Goal: Use online tool/utility: Utilize a website feature to perform a specific function

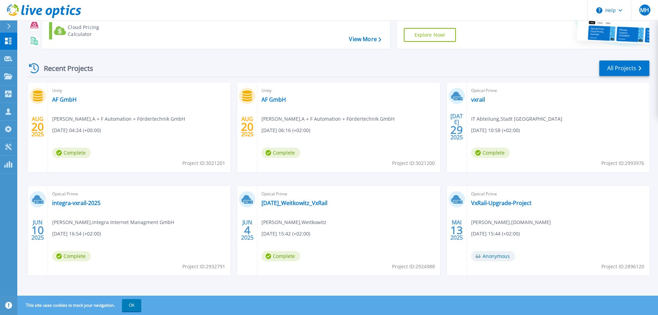
scroll to position [68, 0]
click at [474, 99] on link "vxrail" at bounding box center [478, 98] width 14 height 7
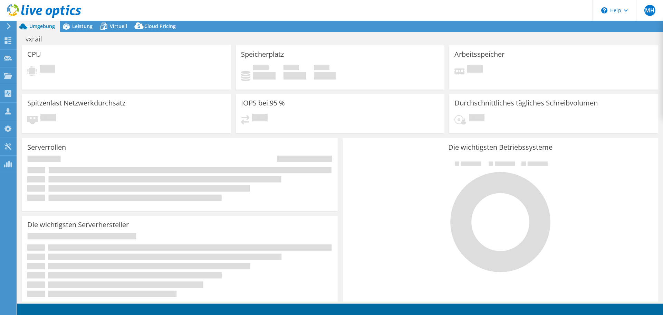
select select "USD"
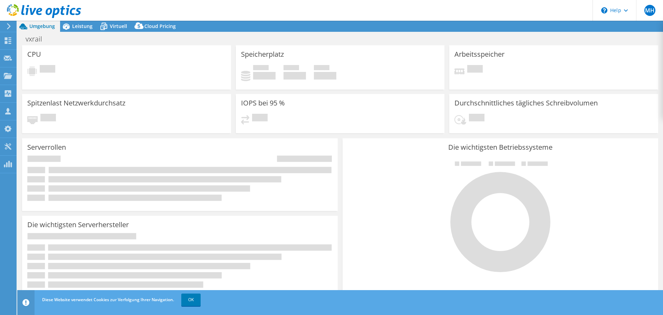
select select "EUFrankfurt"
select select "EUR"
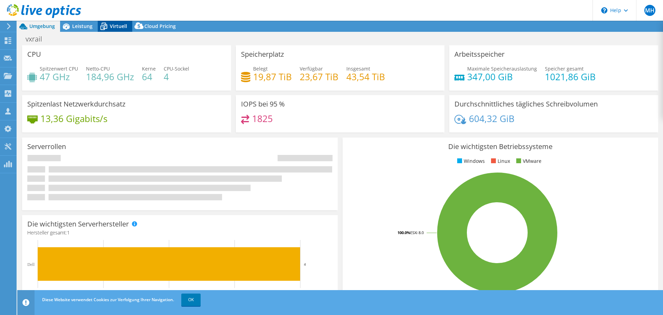
click at [114, 27] on span "Virtuell" at bounding box center [118, 26] width 17 height 7
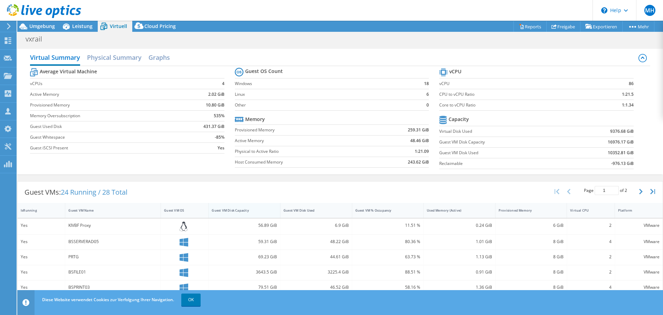
click at [256, 213] on div "Guest VM Disk Capacity" at bounding box center [240, 210] width 63 height 11
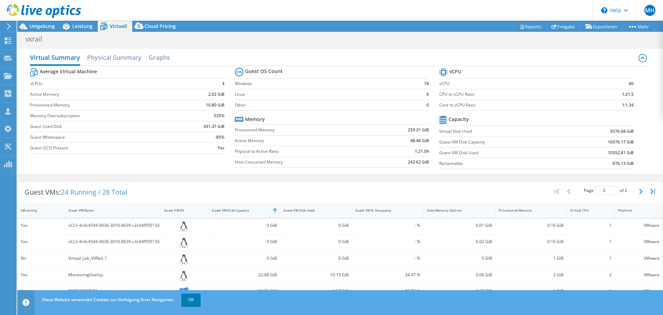
click at [256, 213] on div "Guest VM Disk Capacity" at bounding box center [240, 210] width 63 height 11
